Goal: Information Seeking & Learning: Check status

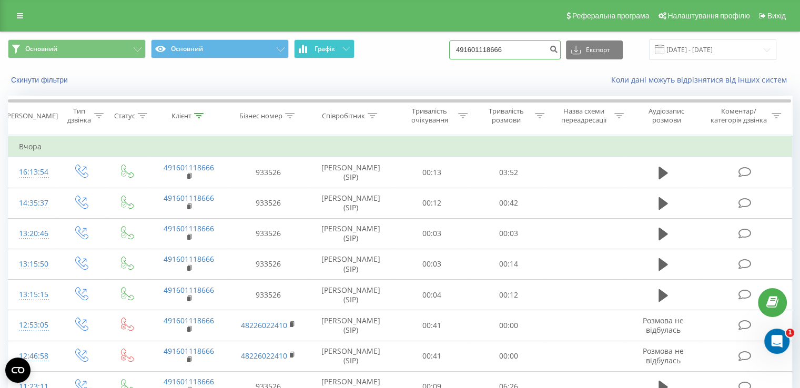
drag, startPoint x: 531, startPoint y: 47, endPoint x: 296, endPoint y: 47, distance: 235.0
click at [296, 47] on div "Основний Основний Графік 491601118666 Експорт .csv .xls .xlsx [DATE] - [DATE]" at bounding box center [400, 49] width 784 height 21
paste input "0938318022"
type input "0938318022"
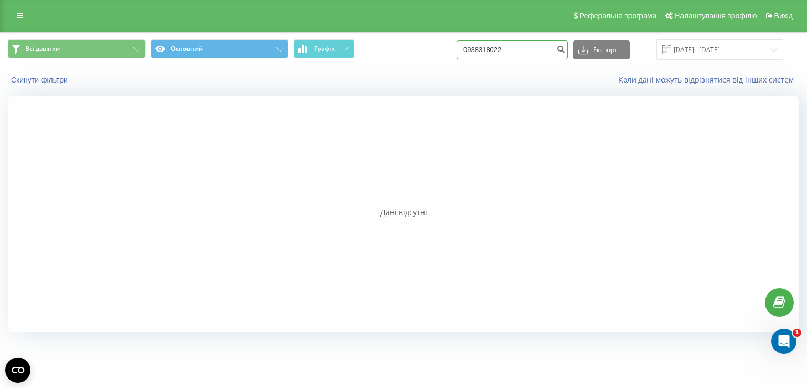
click at [513, 49] on input "0938318022" at bounding box center [512, 49] width 111 height 19
click at [531, 53] on input "0938318022" at bounding box center [512, 49] width 111 height 19
